Goal: Task Accomplishment & Management: Use online tool/utility

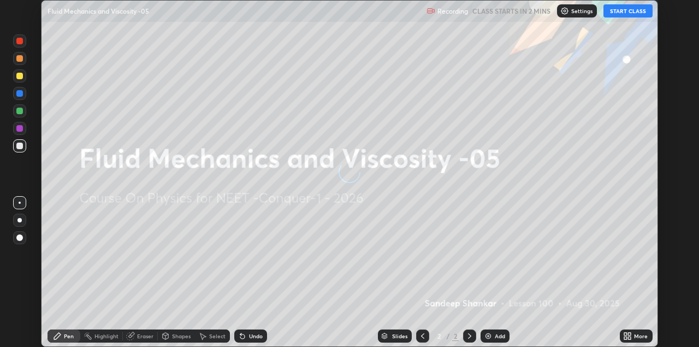
scroll to position [347, 699]
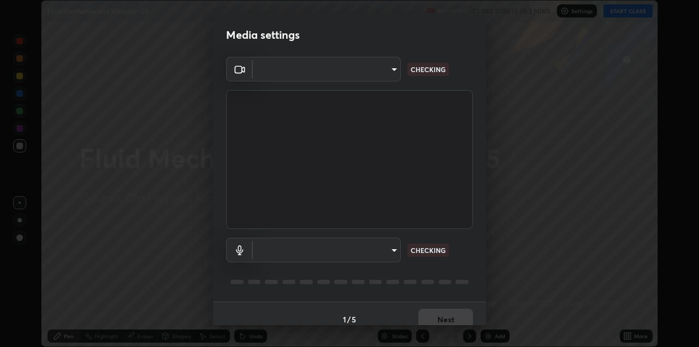
click at [381, 77] on body "Erase all Fluid Mechanics and Viscosity -05 Recording CLASS STARTS IN 2 MINS Se…" at bounding box center [349, 173] width 699 height 347
click at [378, 72] on div at bounding box center [349, 173] width 699 height 347
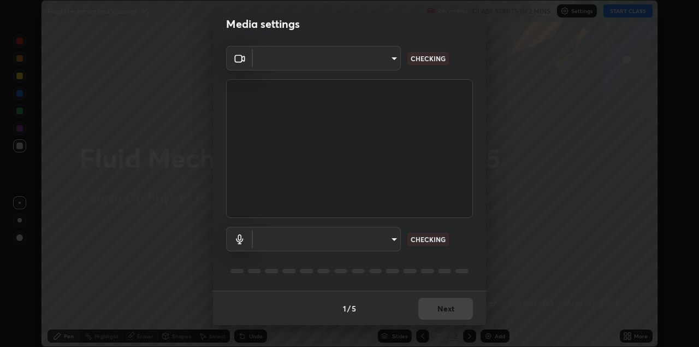
type input "328e6f2585a3e25061caa5f7d933288efad2554777a51eb926c3b8af65148c91"
type input "8561d0645ec67383fa690b6bf58298da522add8bf1cd43f27a04a8968649231f"
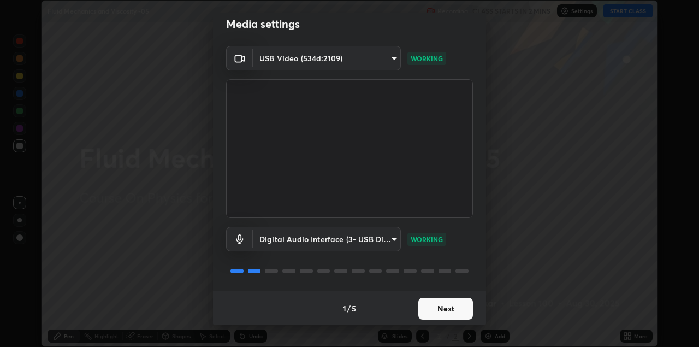
click at [445, 307] on button "Next" at bounding box center [446, 309] width 55 height 22
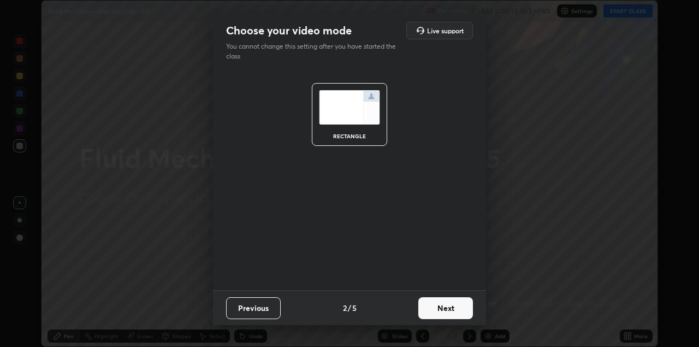
scroll to position [0, 0]
click at [453, 305] on button "Next" at bounding box center [446, 308] width 55 height 22
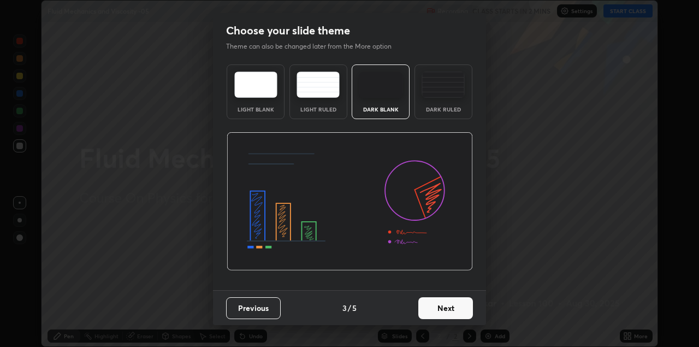
click at [461, 310] on button "Next" at bounding box center [446, 308] width 55 height 22
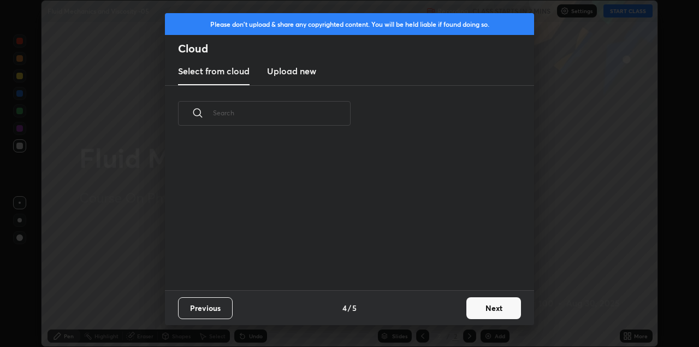
click at [471, 308] on button "Next" at bounding box center [494, 308] width 55 height 22
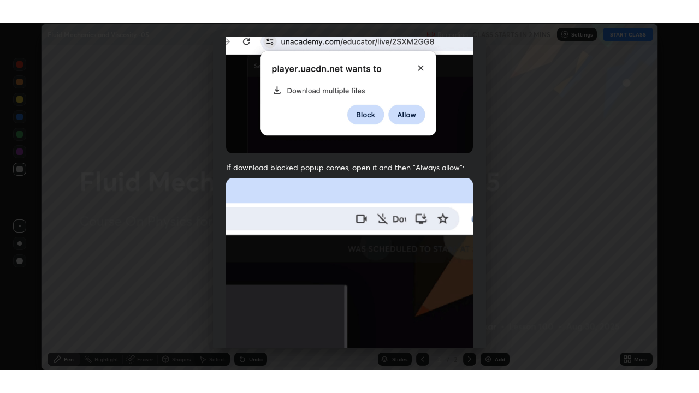
scroll to position [234, 0]
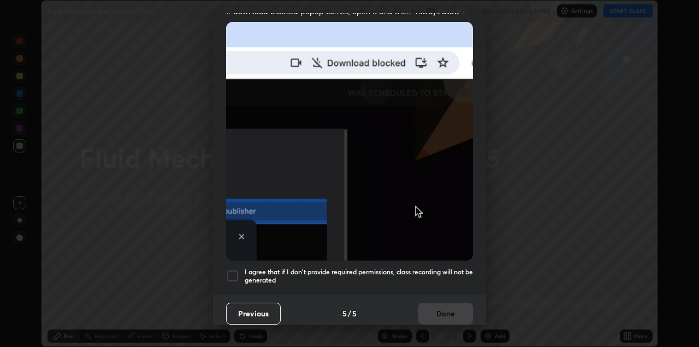
click at [233, 269] on div at bounding box center [232, 275] width 13 height 13
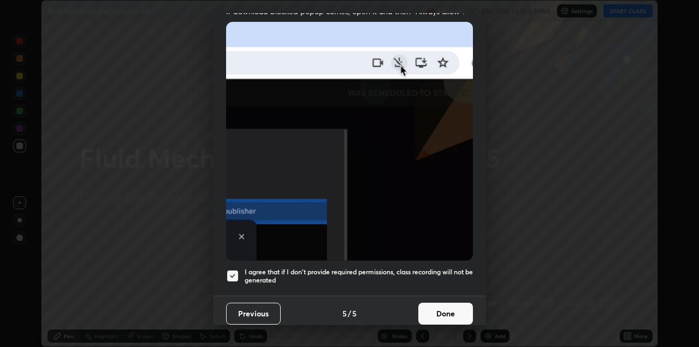
click at [451, 305] on button "Done" at bounding box center [446, 314] width 55 height 22
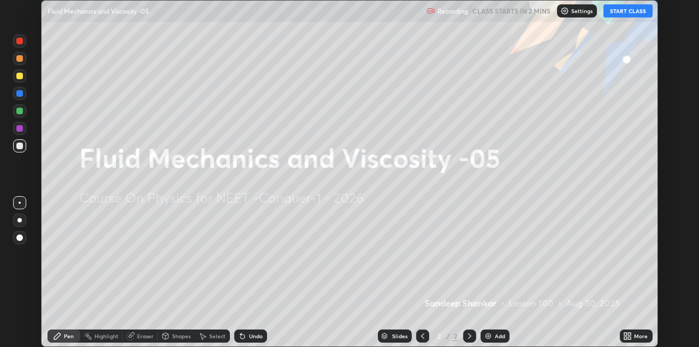
click at [626, 334] on icon at bounding box center [626, 334] width 3 height 3
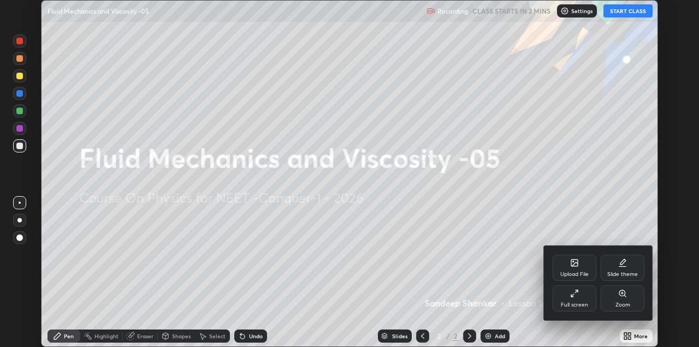
click at [580, 304] on div "Full screen" at bounding box center [574, 304] width 27 height 5
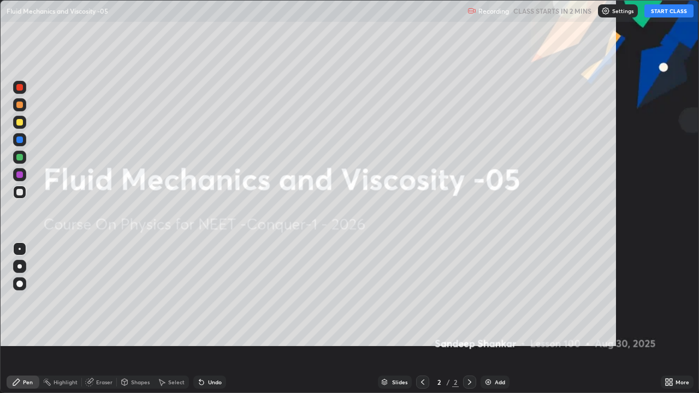
scroll to position [393, 699]
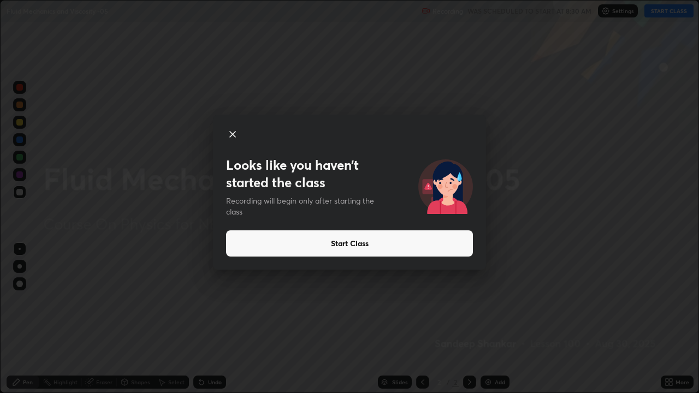
click at [356, 246] on button "Start Class" at bounding box center [349, 244] width 247 height 26
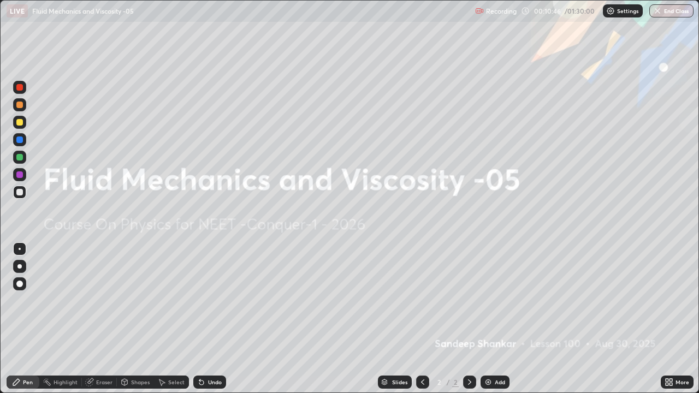
click at [490, 346] on img at bounding box center [488, 382] width 9 height 9
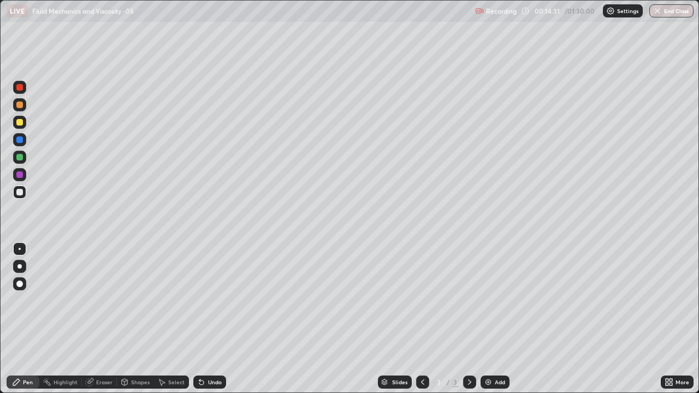
click at [101, 346] on div "Eraser" at bounding box center [104, 382] width 16 height 5
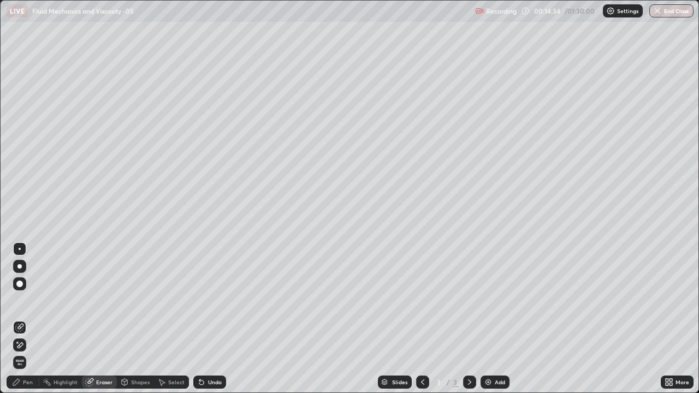
click at [30, 346] on div "Pen" at bounding box center [28, 382] width 10 height 5
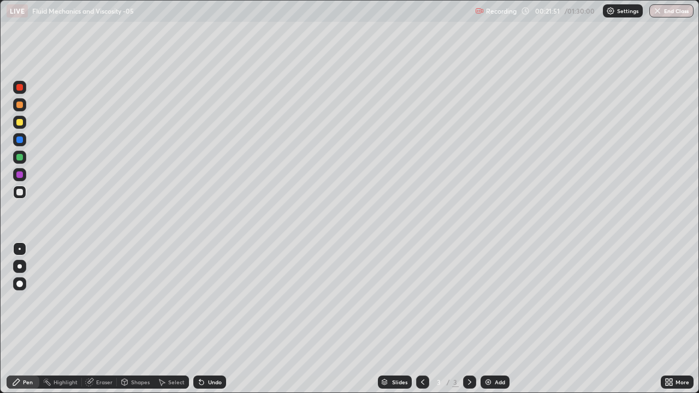
click at [486, 346] on img at bounding box center [488, 382] width 9 height 9
click at [427, 346] on div at bounding box center [422, 382] width 13 height 13
click at [466, 346] on icon at bounding box center [470, 382] width 9 height 9
click at [64, 346] on div "Highlight" at bounding box center [66, 382] width 24 height 5
click at [27, 346] on div "Pen" at bounding box center [28, 382] width 10 height 5
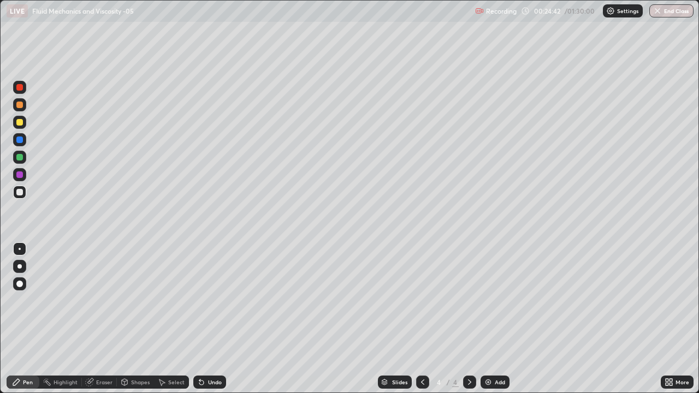
click at [103, 346] on div "Eraser" at bounding box center [99, 382] width 35 height 13
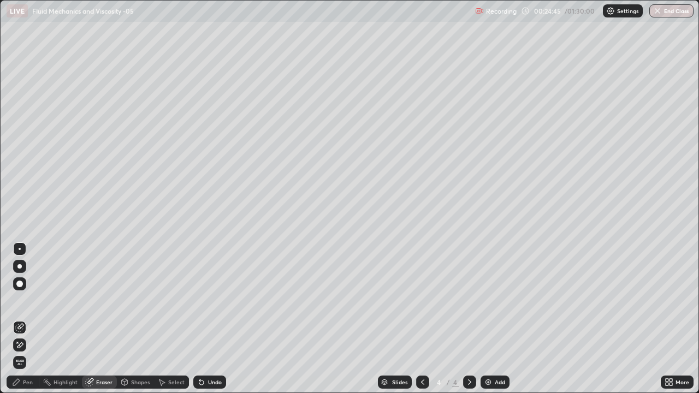
click at [22, 346] on div "Pen" at bounding box center [23, 382] width 33 height 13
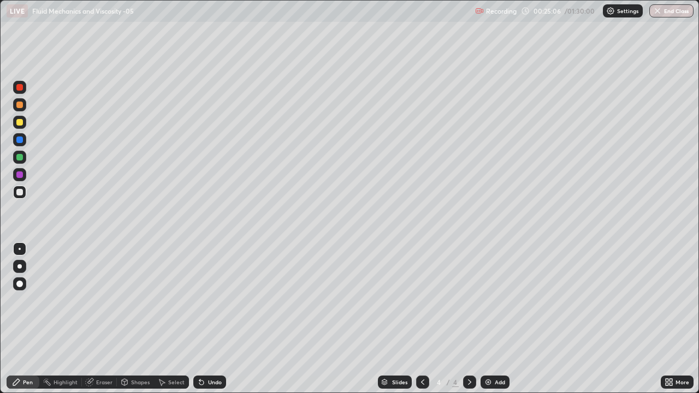
click at [419, 346] on icon at bounding box center [423, 382] width 9 height 9
click at [468, 346] on icon at bounding box center [470, 382] width 9 height 9
click at [486, 346] on img at bounding box center [488, 382] width 9 height 9
click at [421, 346] on icon at bounding box center [423, 382] width 9 height 9
click at [470, 346] on icon at bounding box center [470, 382] width 9 height 9
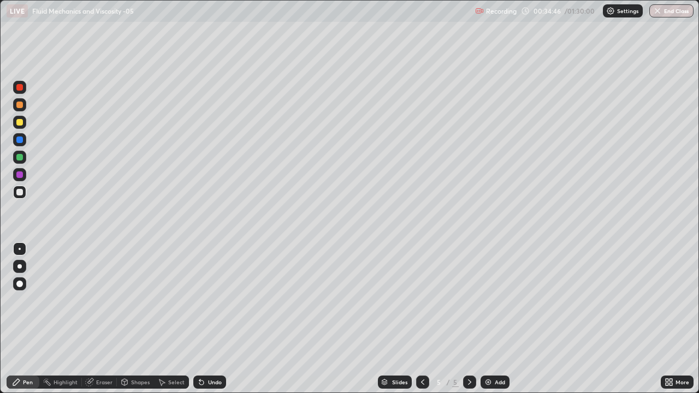
click at [422, 346] on icon at bounding box center [423, 382] width 9 height 9
click at [21, 124] on div at bounding box center [19, 122] width 7 height 7
click at [466, 346] on icon at bounding box center [470, 382] width 9 height 9
click at [422, 346] on icon at bounding box center [422, 382] width 3 height 5
click at [468, 346] on icon at bounding box center [470, 382] width 9 height 9
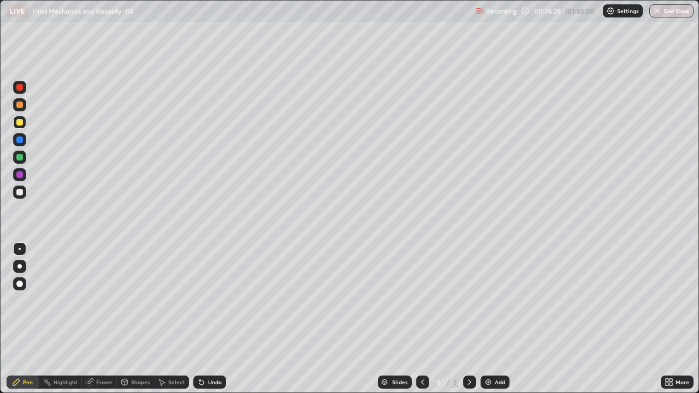
click at [22, 140] on div at bounding box center [19, 140] width 7 height 7
click at [421, 346] on icon at bounding box center [423, 382] width 9 height 9
click at [101, 346] on div "Eraser" at bounding box center [104, 382] width 16 height 5
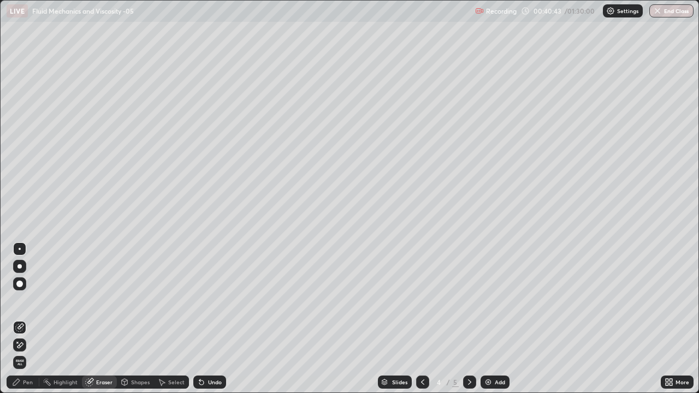
click at [32, 346] on div "Pen" at bounding box center [28, 382] width 10 height 5
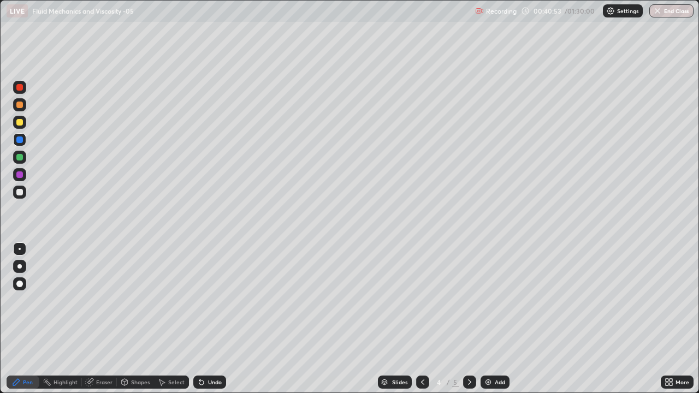
click at [470, 346] on icon at bounding box center [469, 382] width 3 height 5
click at [18, 122] on div at bounding box center [19, 122] width 7 height 7
click at [496, 346] on div "Add" at bounding box center [500, 382] width 10 height 5
click at [97, 346] on div "Eraser" at bounding box center [104, 382] width 16 height 5
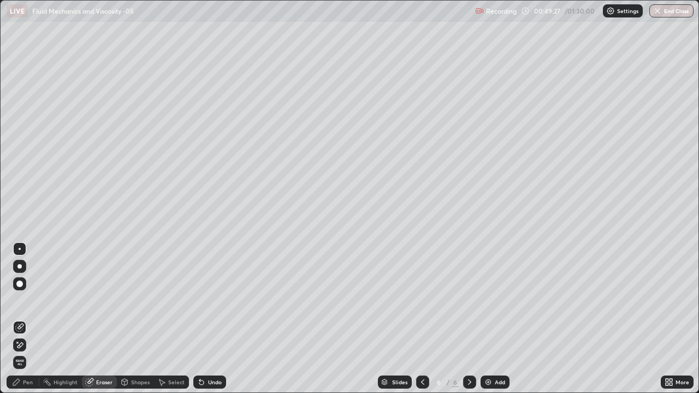
click at [29, 346] on div "Pen" at bounding box center [23, 382] width 33 height 13
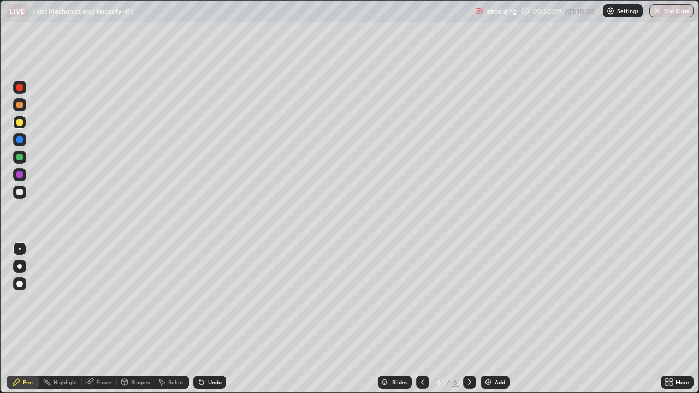
click at [18, 193] on div at bounding box center [19, 192] width 7 height 7
click at [103, 346] on div "Eraser" at bounding box center [104, 382] width 16 height 5
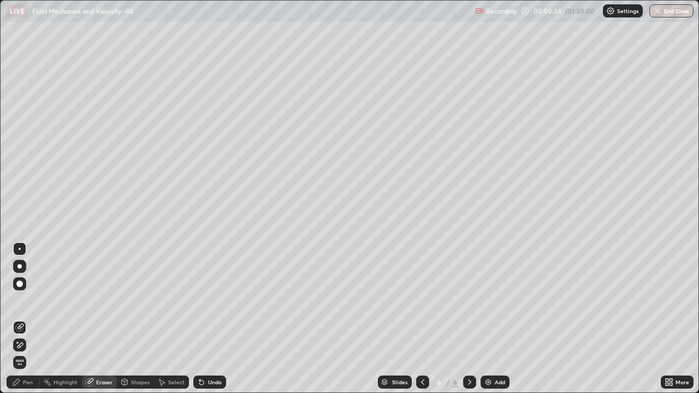
click at [27, 346] on div "Pen" at bounding box center [23, 382] width 33 height 13
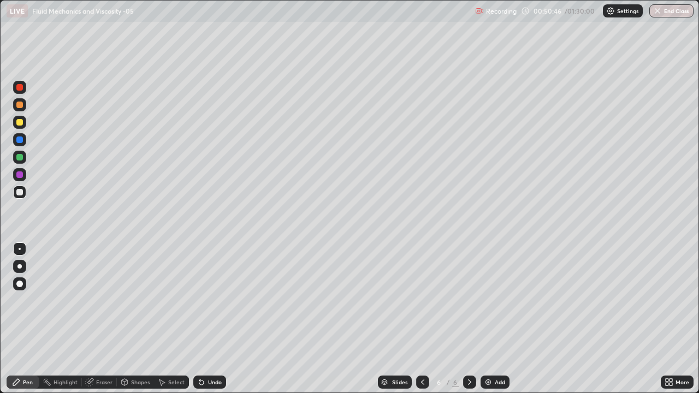
click at [100, 346] on div "Eraser" at bounding box center [104, 382] width 16 height 5
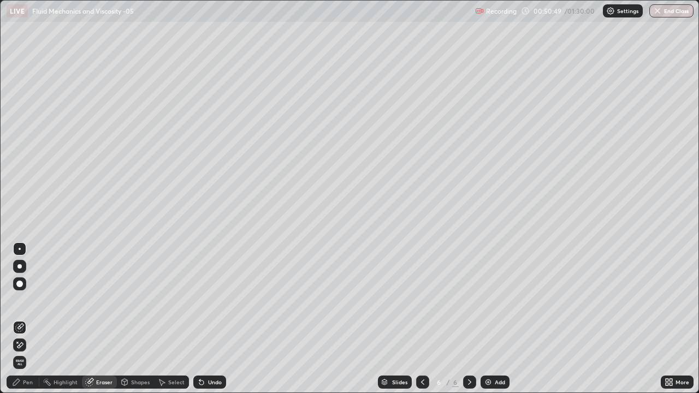
click at [28, 346] on div "Pen" at bounding box center [23, 383] width 33 height 22
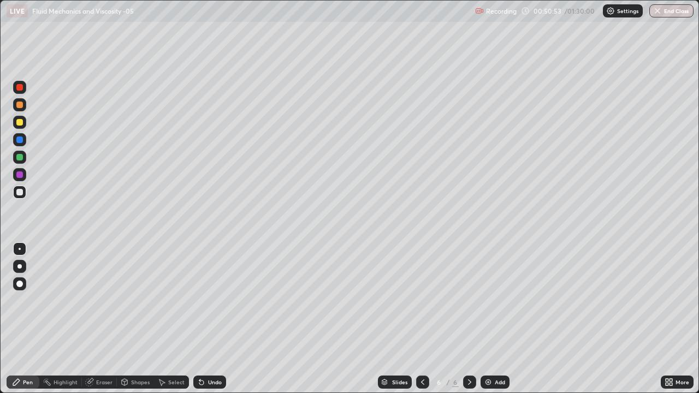
click at [100, 346] on div "Eraser" at bounding box center [104, 382] width 16 height 5
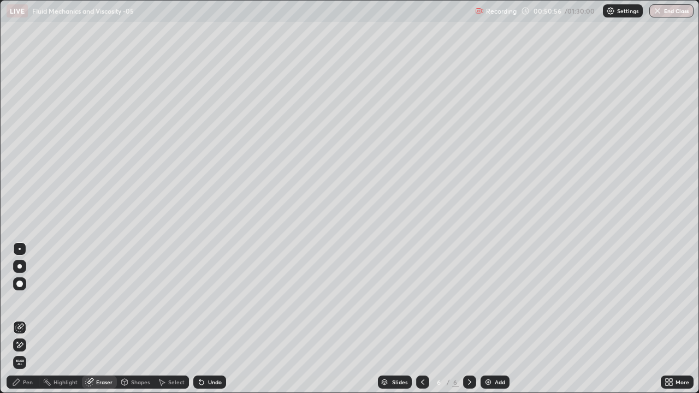
click at [27, 346] on div "Pen" at bounding box center [23, 382] width 33 height 13
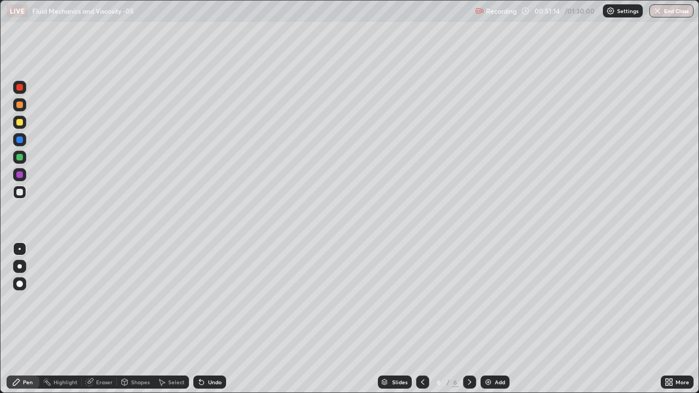
click at [20, 121] on div at bounding box center [19, 122] width 7 height 7
click at [420, 346] on icon at bounding box center [423, 382] width 9 height 9
click at [469, 346] on icon at bounding box center [470, 382] width 9 height 9
click at [424, 346] on icon at bounding box center [423, 382] width 9 height 9
click at [469, 346] on icon at bounding box center [470, 382] width 9 height 9
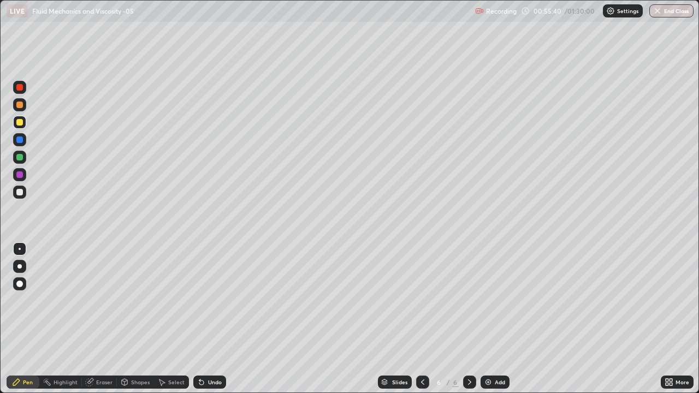
click at [138, 346] on div "Shapes" at bounding box center [140, 382] width 19 height 5
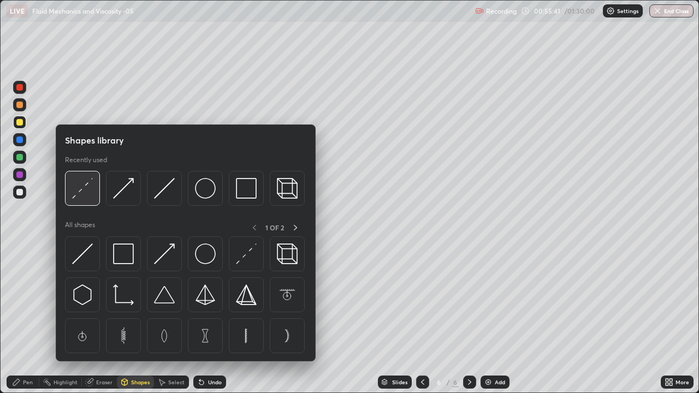
click at [88, 183] on img at bounding box center [82, 188] width 21 height 21
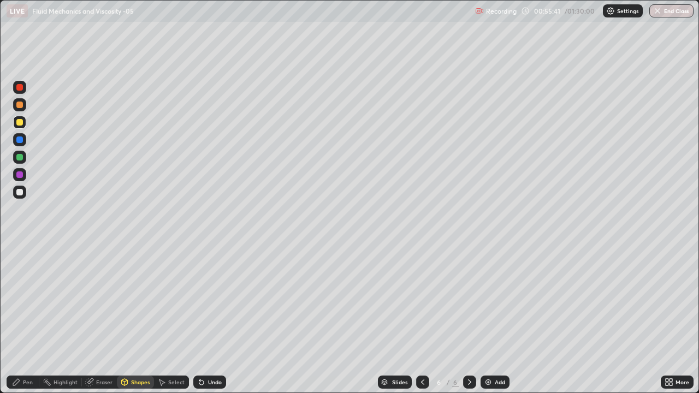
click at [23, 138] on div at bounding box center [19, 139] width 13 height 13
click at [26, 346] on div "Pen" at bounding box center [23, 382] width 33 height 13
click at [17, 119] on div at bounding box center [19, 122] width 7 height 7
click at [496, 346] on div "Add" at bounding box center [500, 382] width 10 height 5
click at [19, 103] on div at bounding box center [19, 105] width 7 height 7
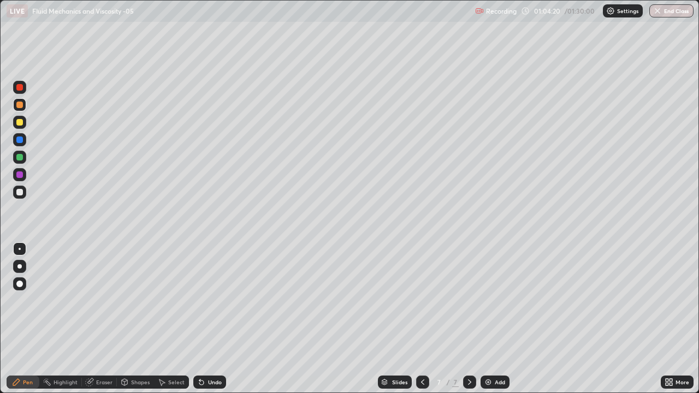
click at [20, 193] on div at bounding box center [19, 192] width 7 height 7
click at [134, 346] on div "Shapes" at bounding box center [140, 382] width 19 height 5
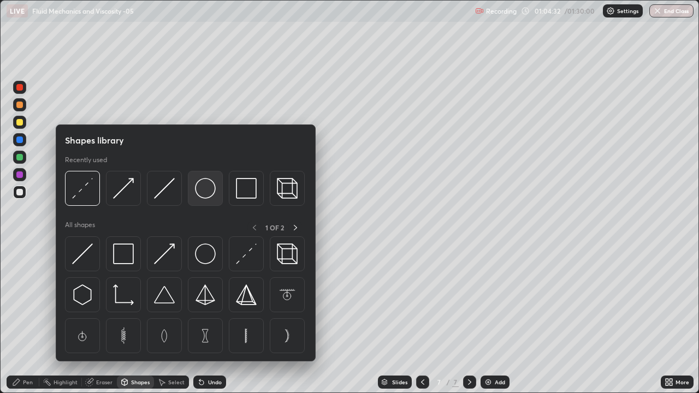
click at [201, 190] on img at bounding box center [205, 188] width 21 height 21
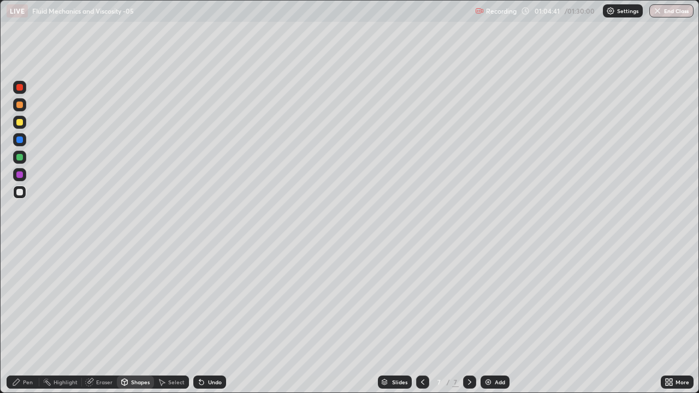
click at [25, 346] on div "Pen" at bounding box center [23, 382] width 33 height 13
click at [18, 139] on div at bounding box center [19, 140] width 7 height 7
click at [136, 346] on div "Shapes" at bounding box center [140, 382] width 19 height 5
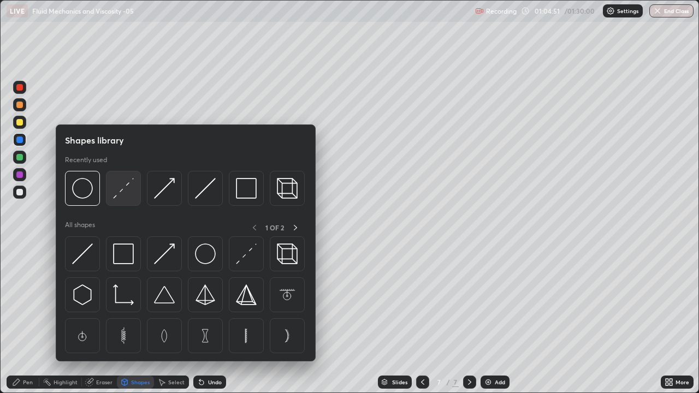
click at [124, 184] on img at bounding box center [123, 188] width 21 height 21
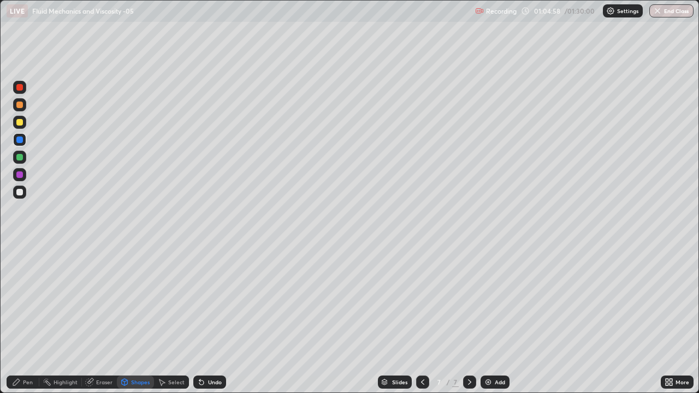
click at [30, 346] on div "Pen" at bounding box center [28, 382] width 10 height 5
click at [20, 193] on div at bounding box center [19, 192] width 7 height 7
click at [142, 346] on div "Shapes" at bounding box center [140, 382] width 19 height 5
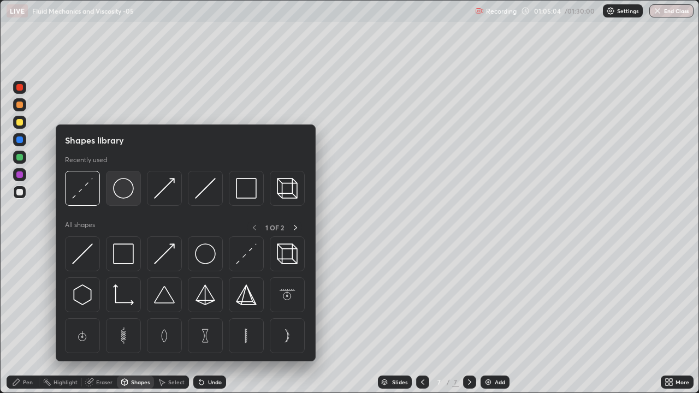
click at [121, 191] on img at bounding box center [123, 188] width 21 height 21
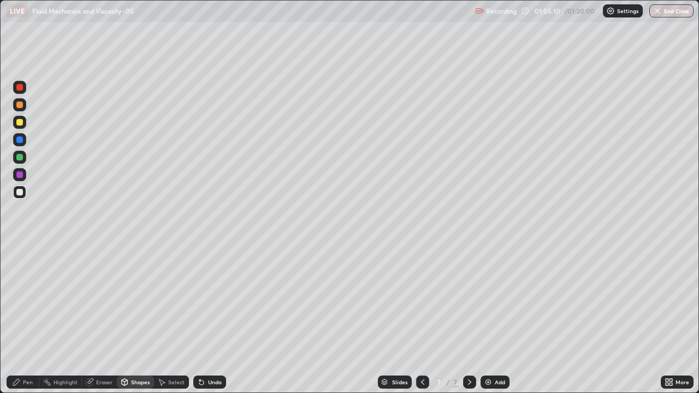
click at [106, 346] on div "Eraser" at bounding box center [104, 382] width 16 height 5
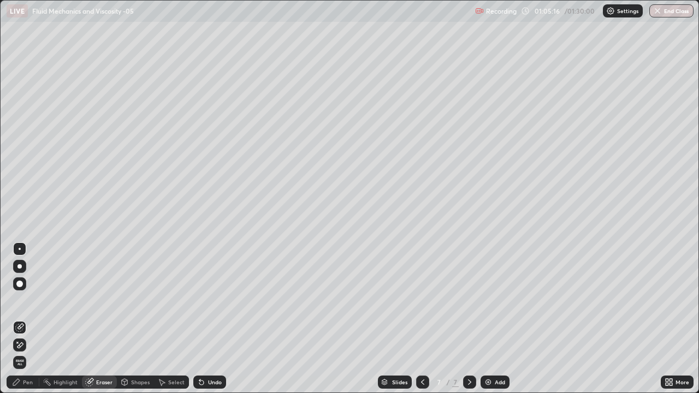
click at [27, 346] on div "Pen" at bounding box center [23, 382] width 33 height 13
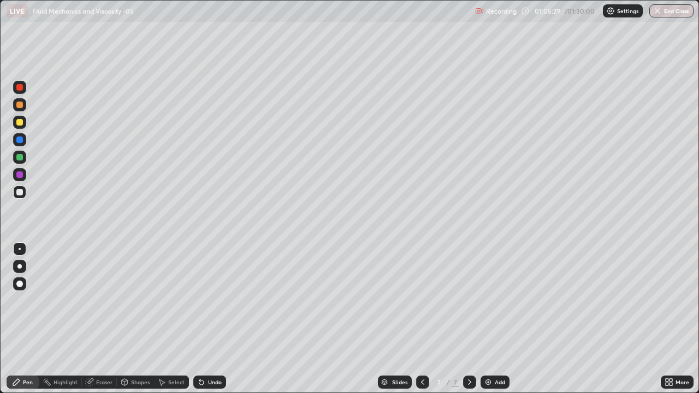
click at [16, 122] on div at bounding box center [19, 122] width 13 height 13
click at [20, 141] on div at bounding box center [19, 140] width 7 height 7
click at [93, 346] on div "Eraser" at bounding box center [99, 382] width 35 height 13
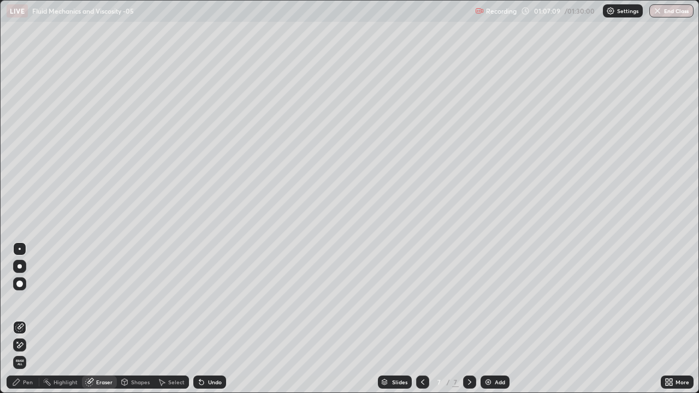
click at [21, 346] on div "Pen" at bounding box center [23, 382] width 33 height 13
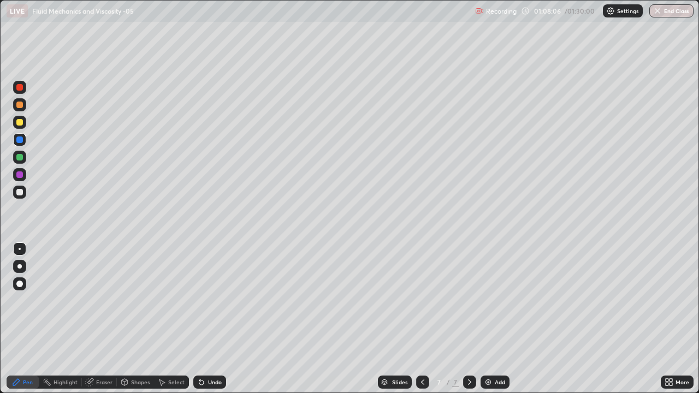
click at [15, 198] on div at bounding box center [19, 192] width 13 height 13
click at [14, 121] on div at bounding box center [19, 122] width 13 height 13
click at [16, 172] on div at bounding box center [19, 174] width 13 height 13
click at [487, 346] on img at bounding box center [488, 382] width 9 height 9
click at [20, 121] on div at bounding box center [19, 122] width 7 height 7
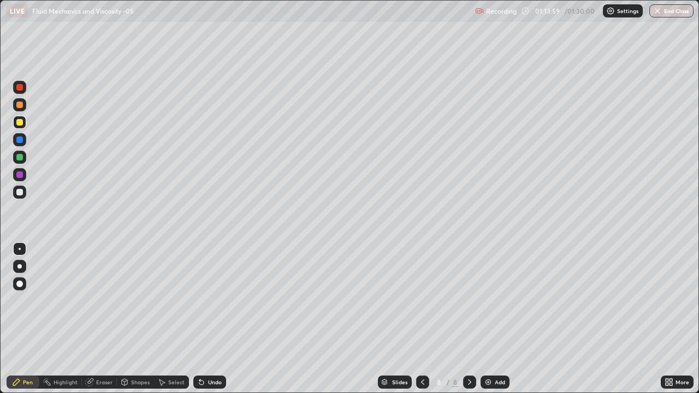
click at [136, 346] on div "Shapes" at bounding box center [140, 382] width 19 height 5
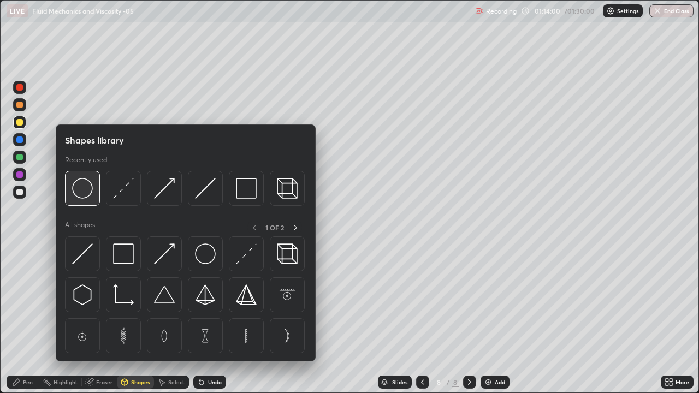
click at [89, 186] on img at bounding box center [82, 188] width 21 height 21
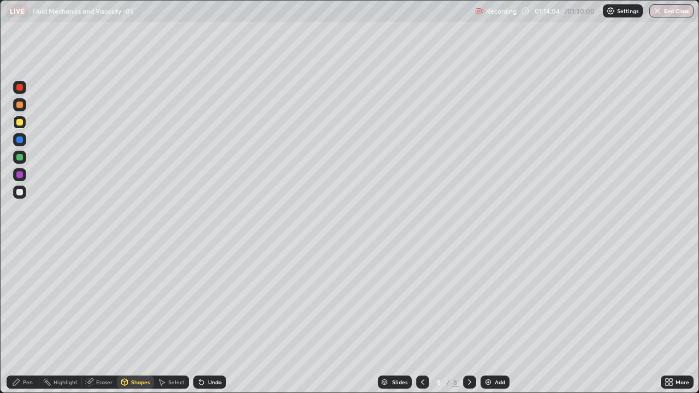
click at [25, 346] on div "Pen" at bounding box center [23, 382] width 33 height 13
click at [419, 346] on icon at bounding box center [423, 382] width 9 height 9
click at [470, 346] on icon at bounding box center [470, 382] width 9 height 9
click at [17, 194] on div at bounding box center [19, 192] width 7 height 7
click at [16, 123] on div at bounding box center [19, 122] width 7 height 7
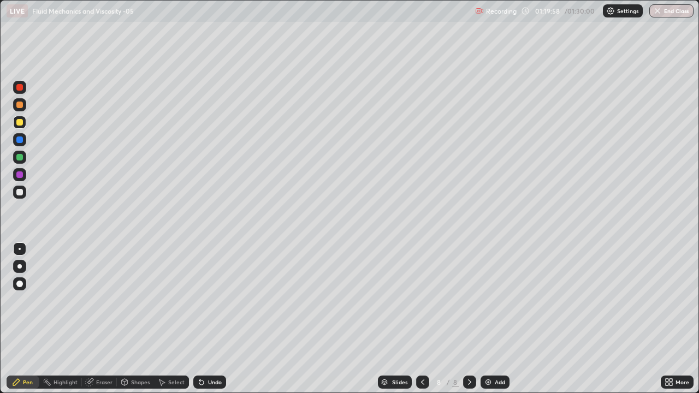
click at [20, 172] on div at bounding box center [19, 175] width 7 height 7
click at [669, 16] on button "End Class" at bounding box center [672, 10] width 44 height 13
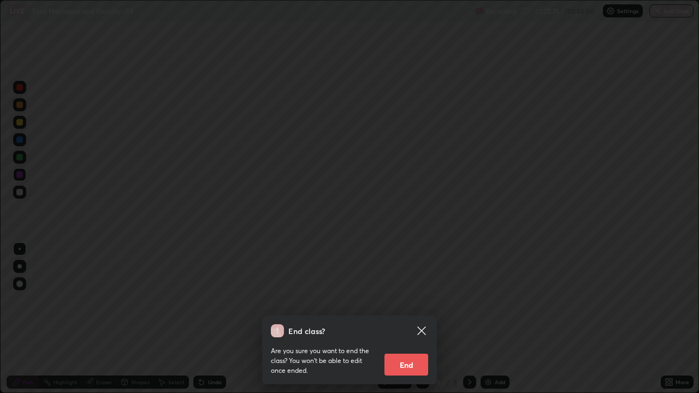
click at [425, 346] on button "End" at bounding box center [407, 365] width 44 height 22
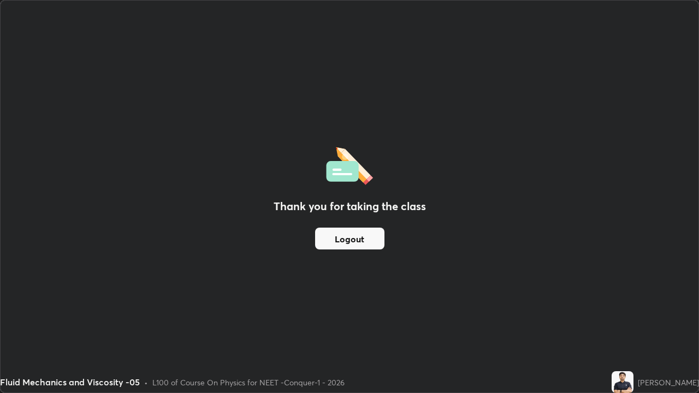
click at [359, 240] on button "Logout" at bounding box center [349, 239] width 69 height 22
